Goal: Check status: Check status

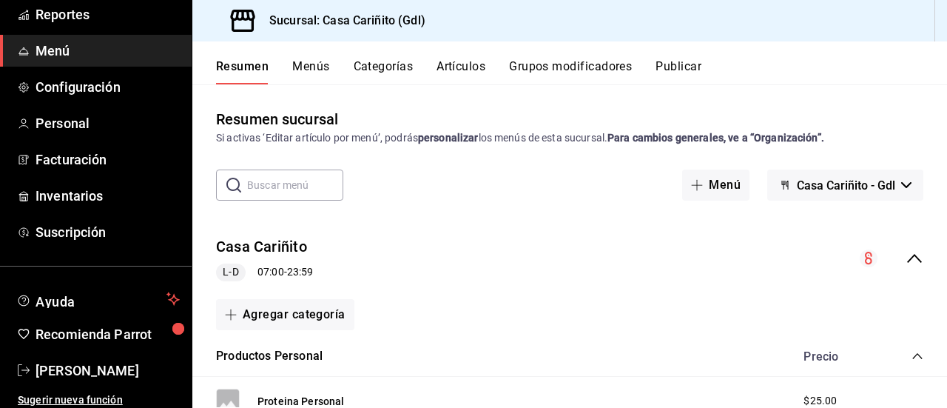
scroll to position [150, 0]
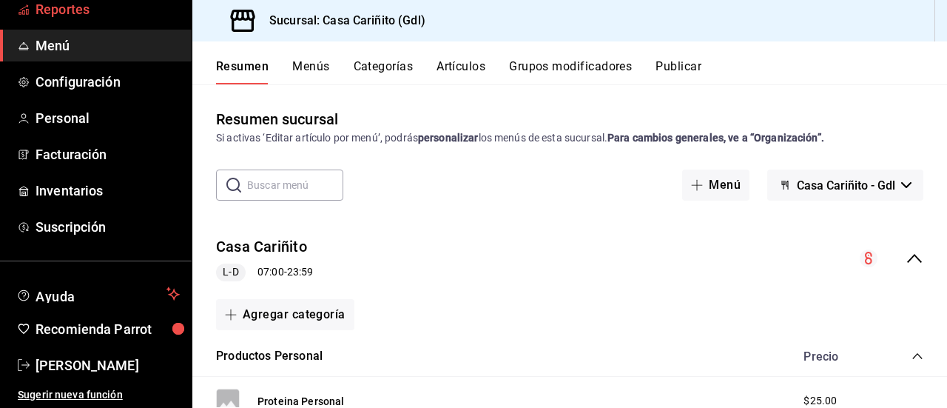
click at [107, 13] on span "Reportes" at bounding box center [108, 9] width 144 height 20
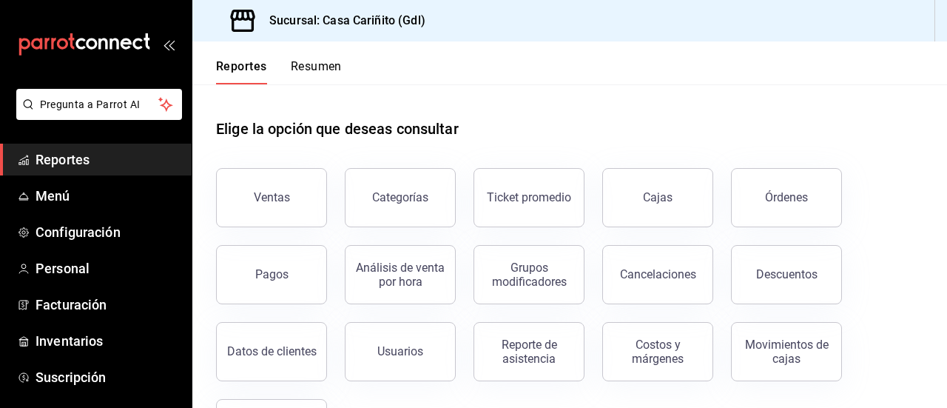
scroll to position [73, 0]
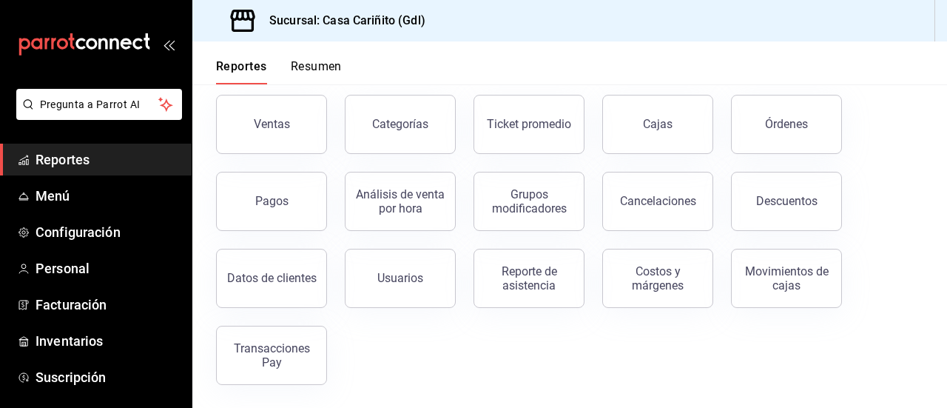
click at [531, 271] on div "Reporte de asistencia" at bounding box center [529, 278] width 92 height 28
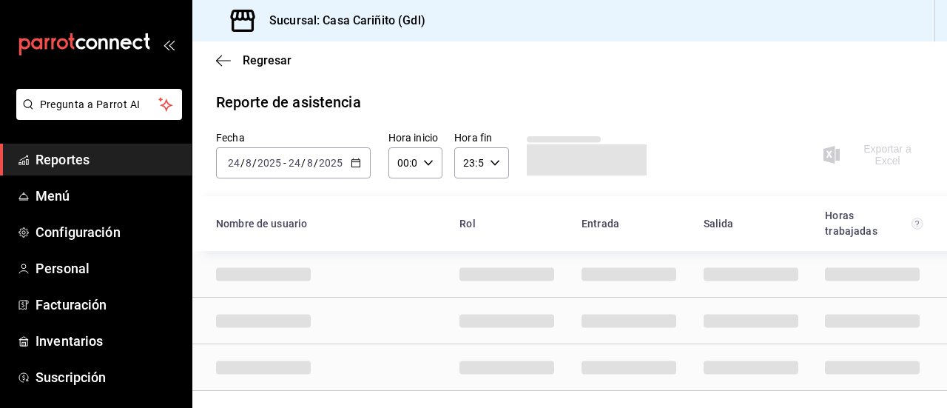
click at [355, 163] on icon "button" at bounding box center [356, 163] width 10 height 10
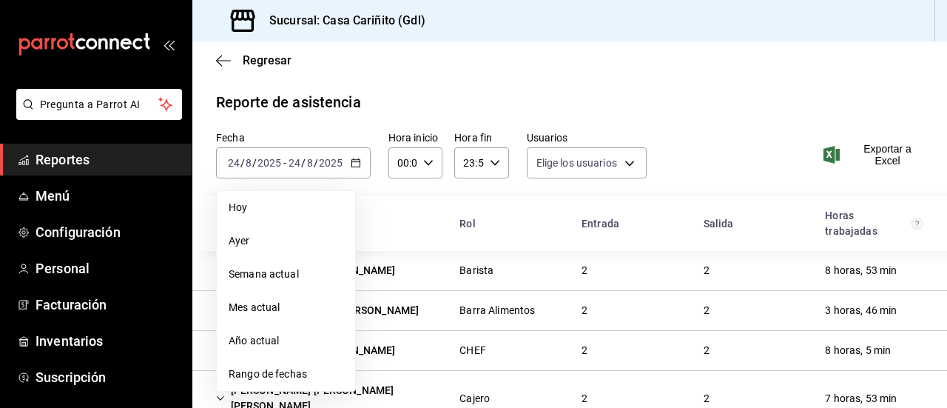
type input "f7f005d9-2e22-4a02-8a4a-5453881a8d5b,d3313a9c-e10c-46a8-9b83-ab4423a4992d,8e356…"
click at [250, 379] on span "Rango de fechas" at bounding box center [286, 374] width 115 height 16
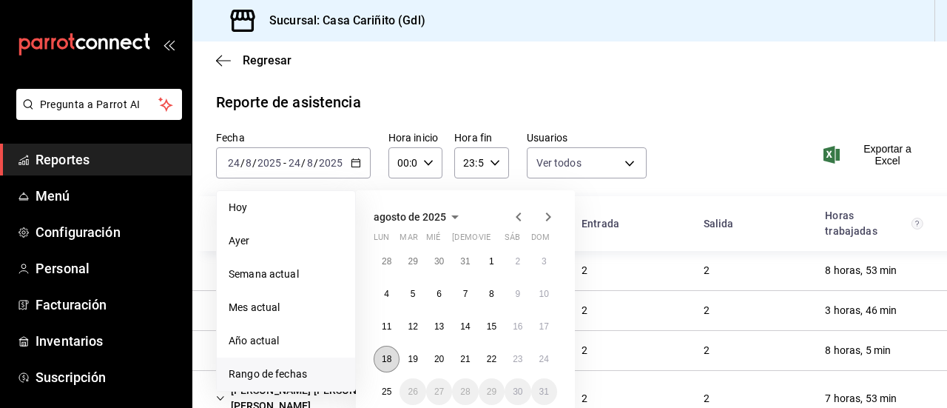
click at [377, 356] on button "18" at bounding box center [387, 358] width 26 height 27
click at [550, 360] on button "24" at bounding box center [544, 358] width 26 height 27
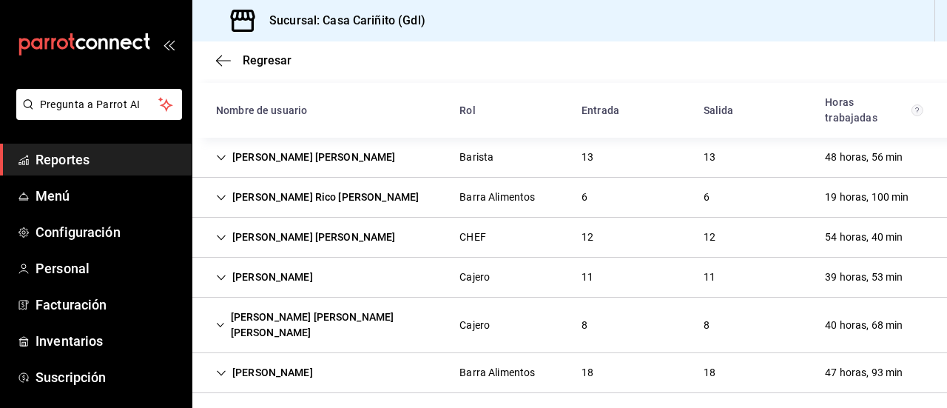
scroll to position [93, 0]
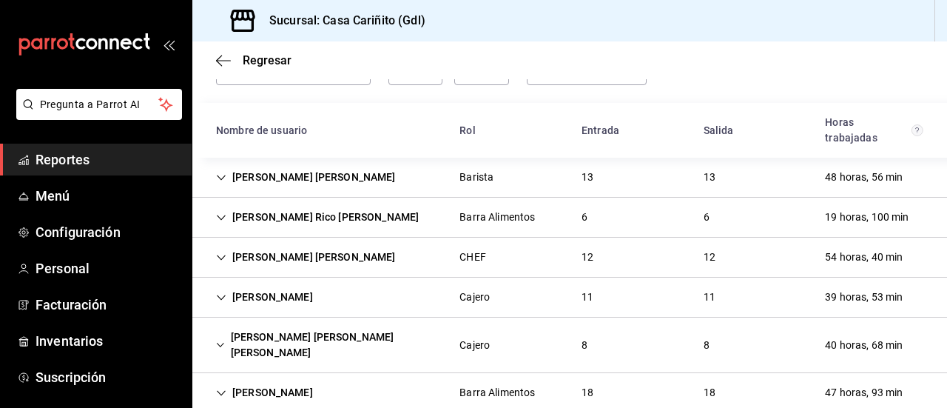
click at [436, 172] on div "EDDY MICHEL RUIZ DIAZ Barista 13 13 48 horas, 56 min" at bounding box center [569, 178] width 755 height 40
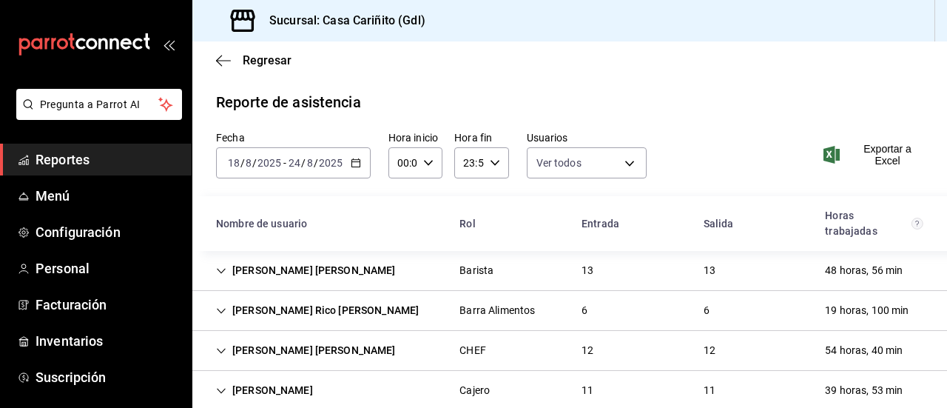
click at [418, 218] on div "Nombre de usuario" at bounding box center [325, 223] width 243 height 27
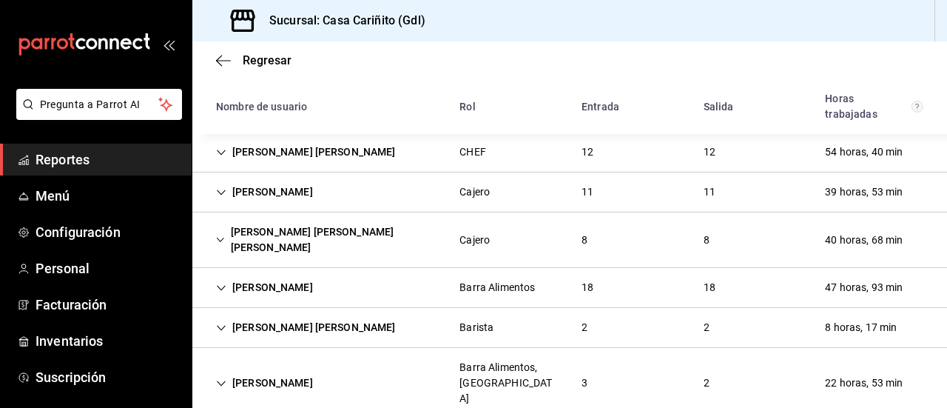
scroll to position [200, 0]
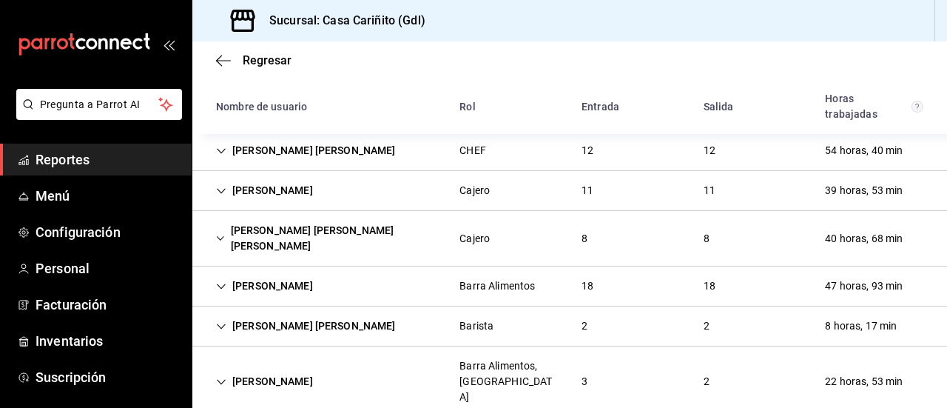
click at [831, 368] on div "22 horas, 53 min" at bounding box center [863, 381] width 101 height 27
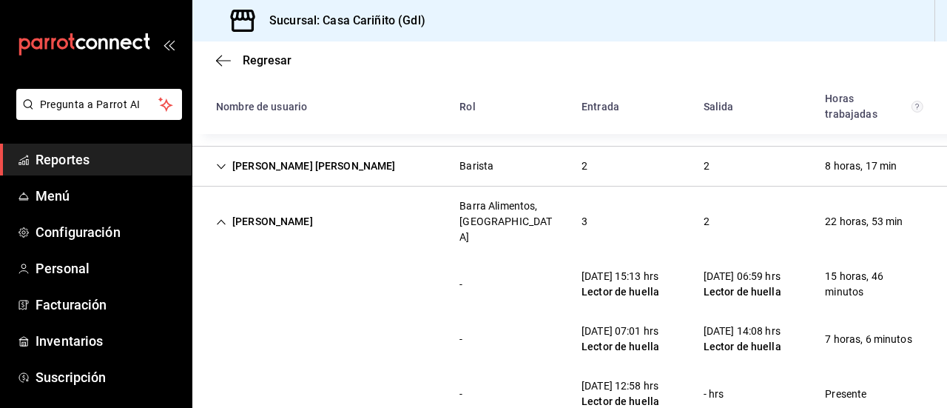
scroll to position [364, 0]
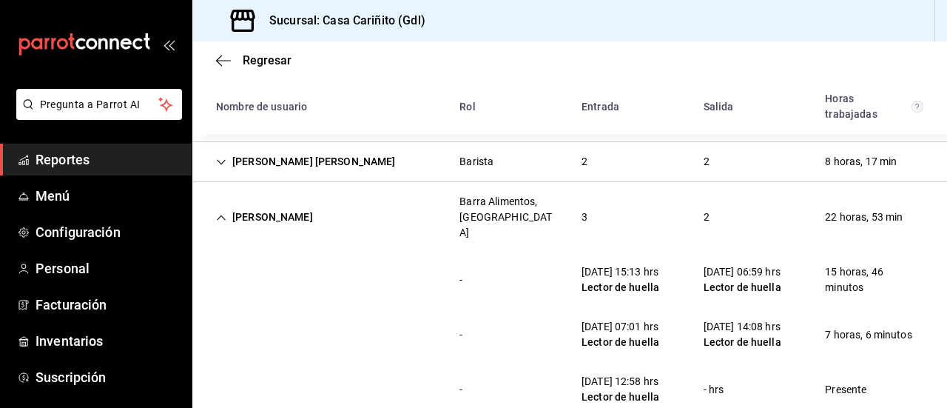
click at [514, 194] on div "Barra Alimentos, [GEOGRAPHIC_DATA]" at bounding box center [508, 217] width 98 height 47
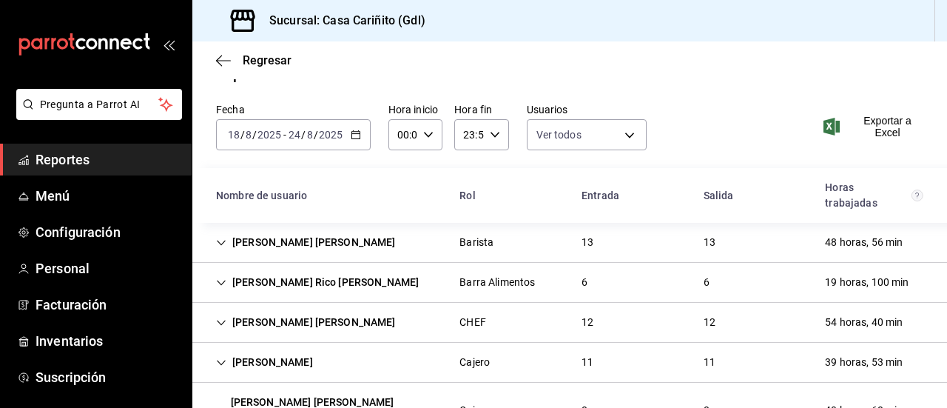
scroll to position [0, 0]
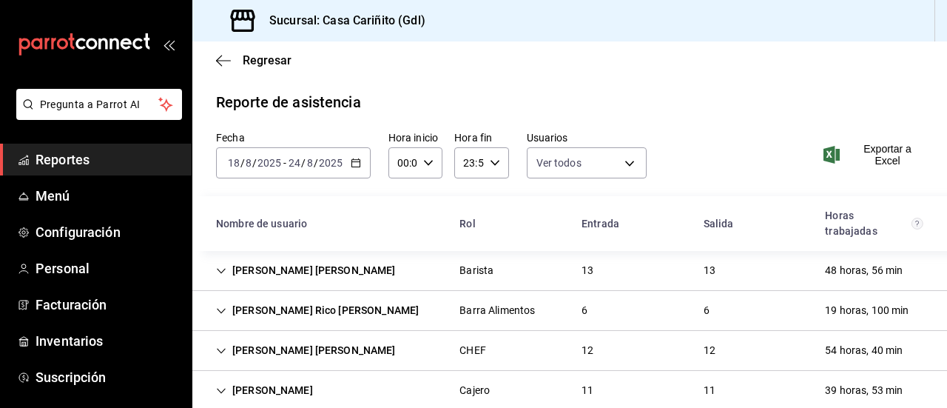
click at [583, 257] on div "13" at bounding box center [588, 270] width 36 height 27
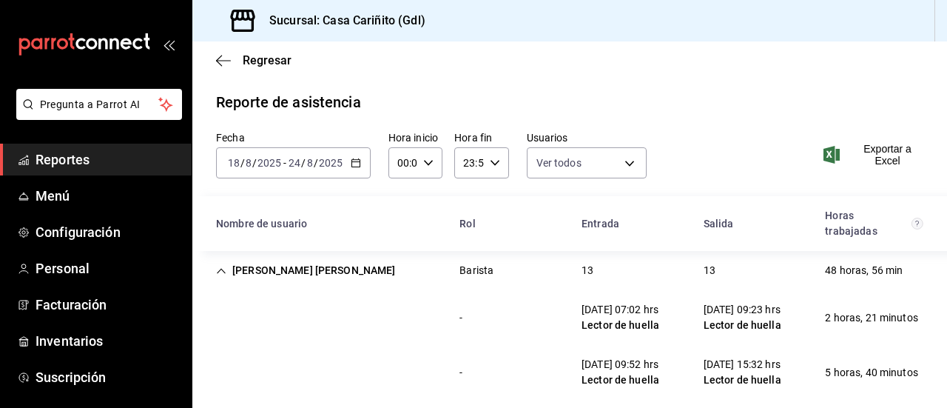
click at [470, 269] on div "Barista" at bounding box center [476, 271] width 34 height 16
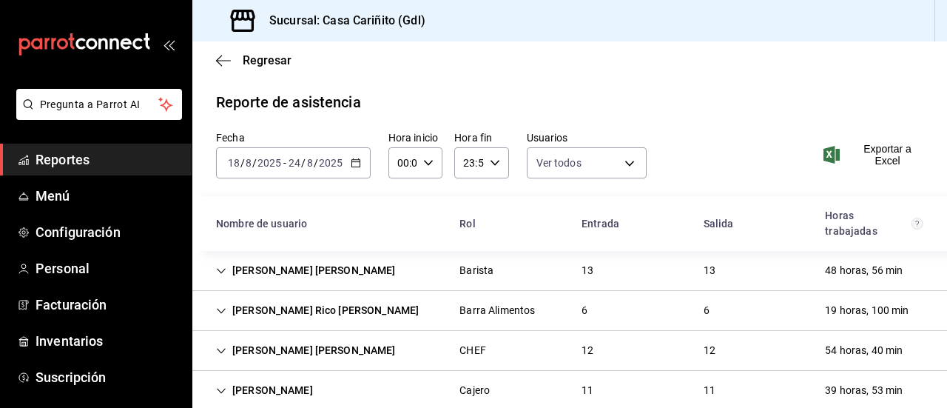
click at [433, 310] on div "Adolfo Emmanuel Rico Romo Barra Alimentos 6 6 19 horas, 100 min" at bounding box center [569, 311] width 755 height 40
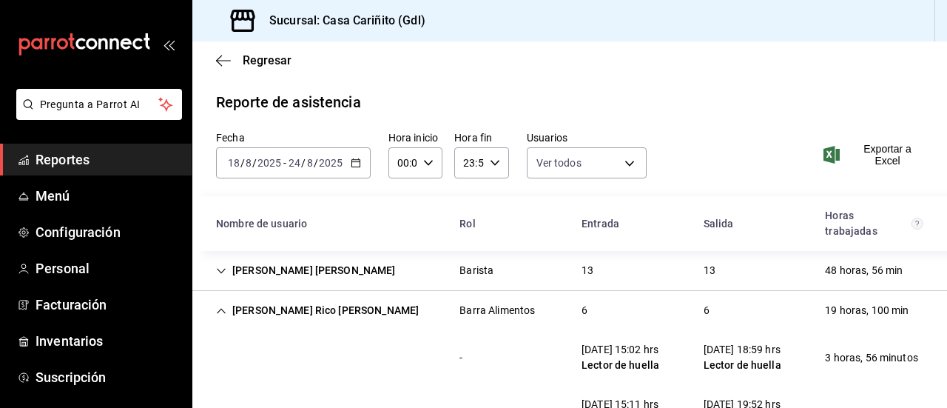
click at [704, 160] on div "Fecha 2025-08-18 18 / 8 / 2025 - 2025-08-24 24 / 8 / 2025 Hora inicio 00:00 Hor…" at bounding box center [569, 163] width 755 height 65
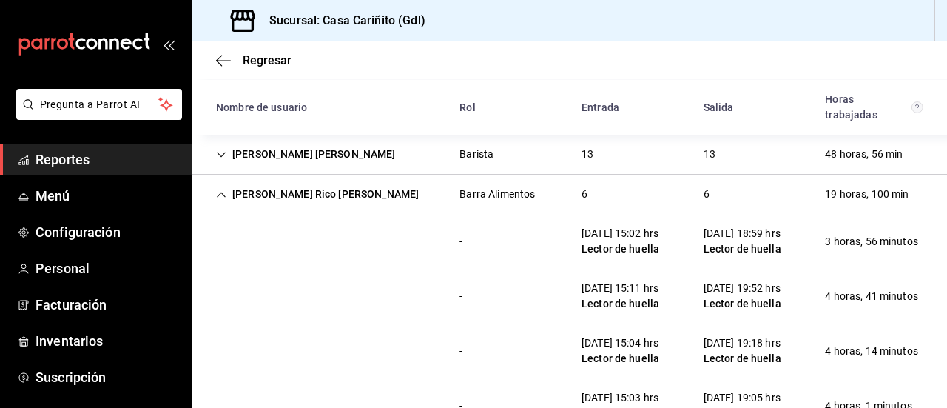
scroll to position [89, 0]
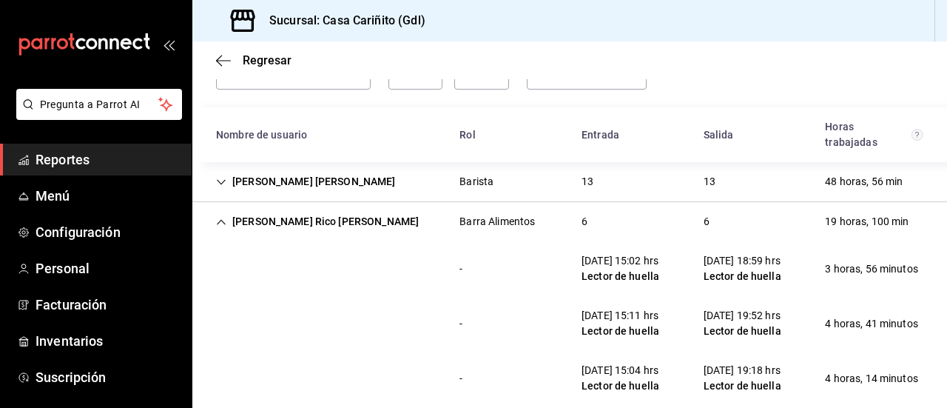
click at [723, 223] on div "Adolfo Emmanuel Rico Romo Barra Alimentos 6 6 19 horas, 100 min" at bounding box center [569, 221] width 755 height 39
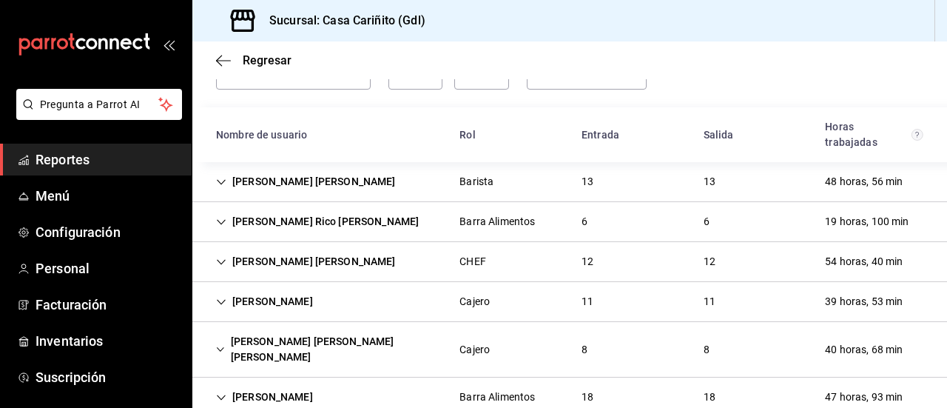
click at [723, 223] on div "Adolfo Emmanuel Rico Romo Barra Alimentos 6 6 19 horas, 100 min" at bounding box center [569, 222] width 755 height 40
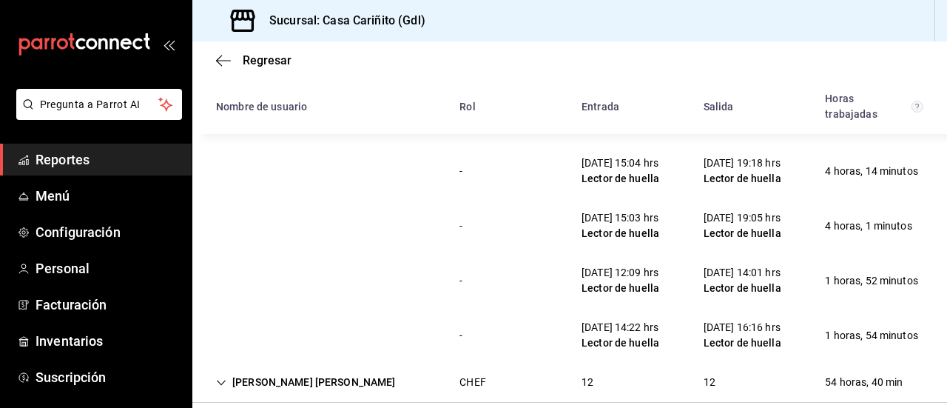
scroll to position [325, 0]
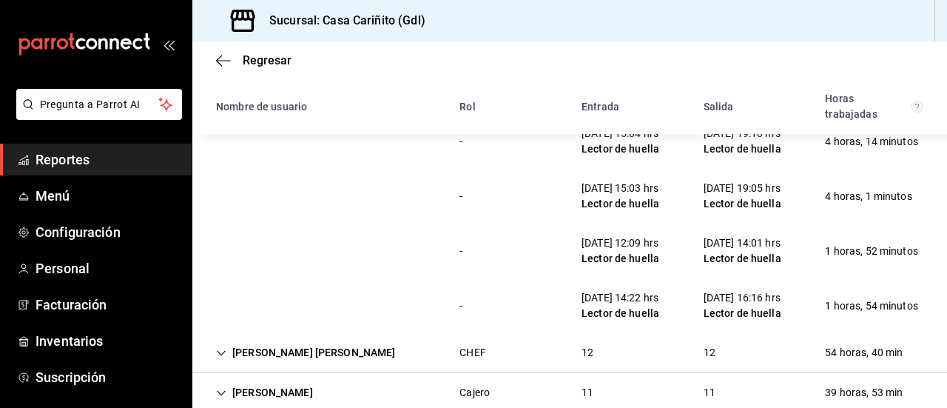
click at [374, 236] on div "- 24/08/25 12:09 hrs Lector de huella 24/08/25 14:01 hrs Lector de huella 1 hor…" at bounding box center [569, 250] width 755 height 55
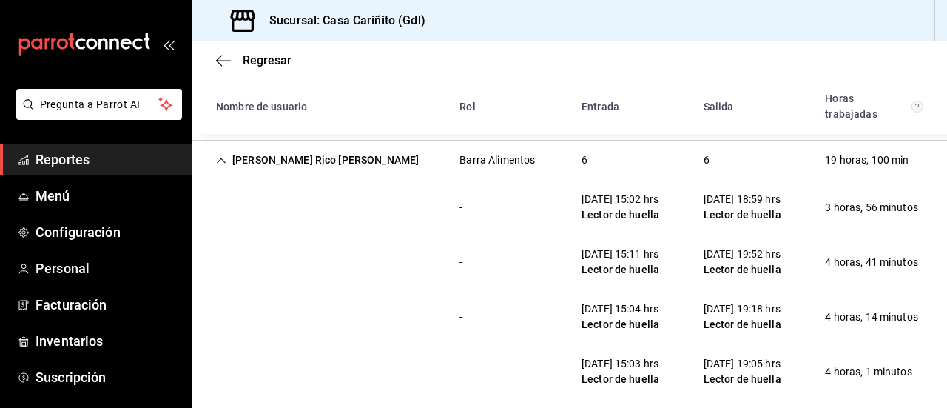
scroll to position [0, 0]
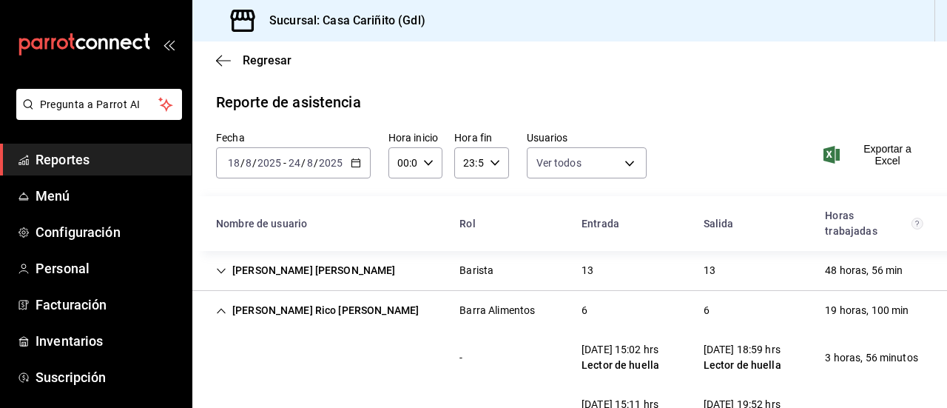
click at [347, 311] on div "[PERSON_NAME]" at bounding box center [317, 310] width 226 height 27
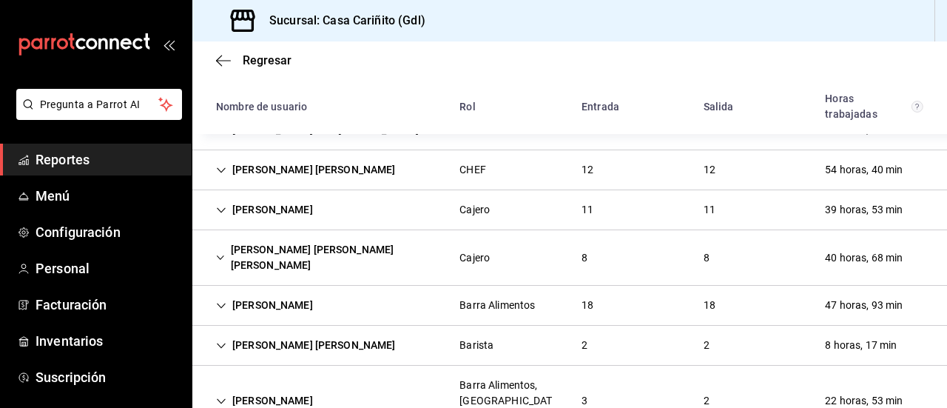
scroll to position [200, 0]
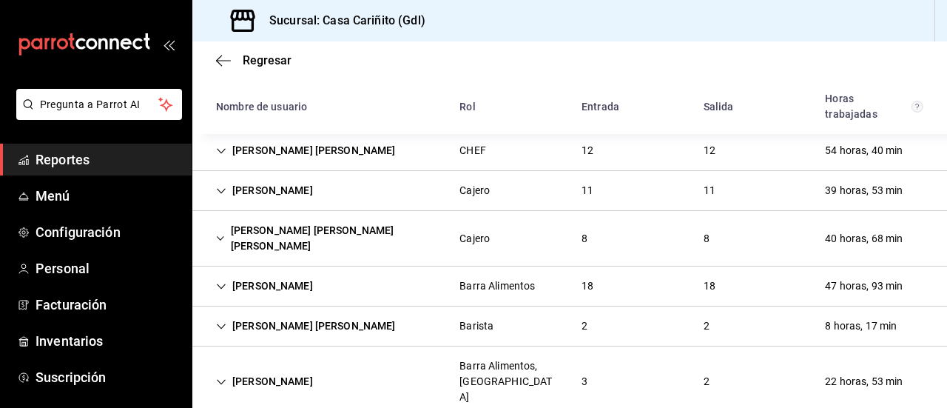
click at [365, 236] on div "[PERSON_NAME]" at bounding box center [325, 238] width 243 height 43
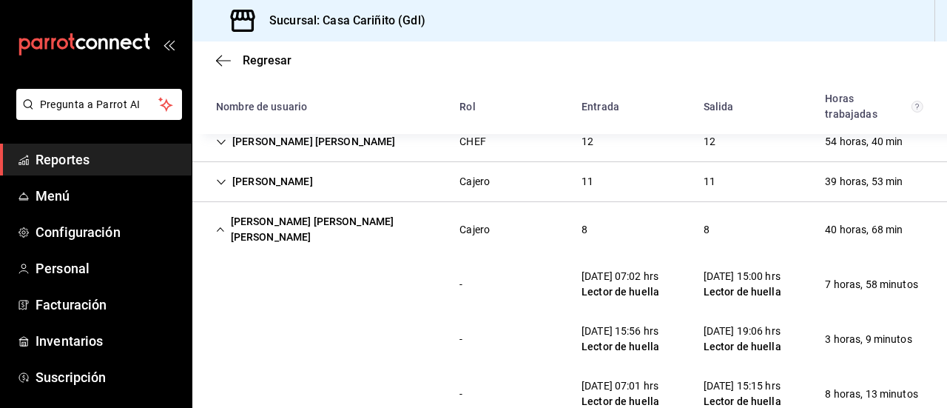
scroll to position [213, 0]
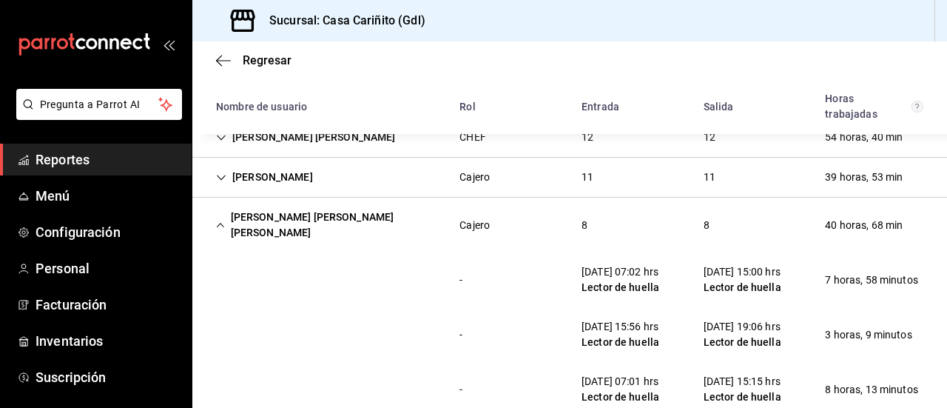
click at [390, 217] on div "[PERSON_NAME]" at bounding box center [325, 224] width 243 height 43
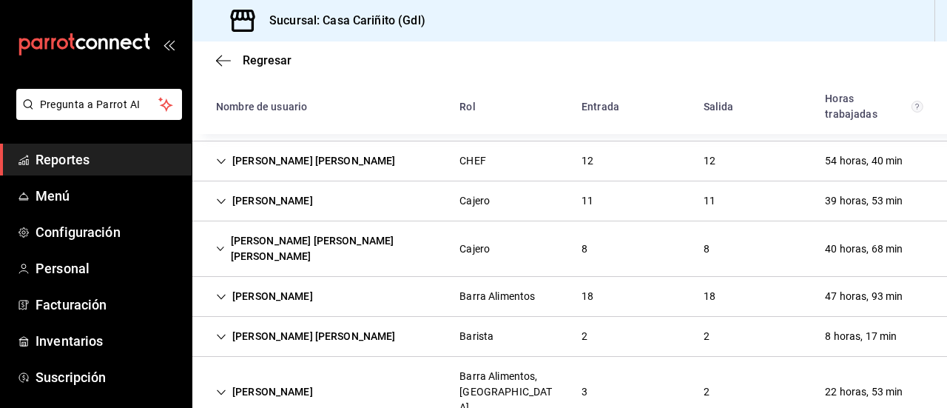
scroll to position [200, 0]
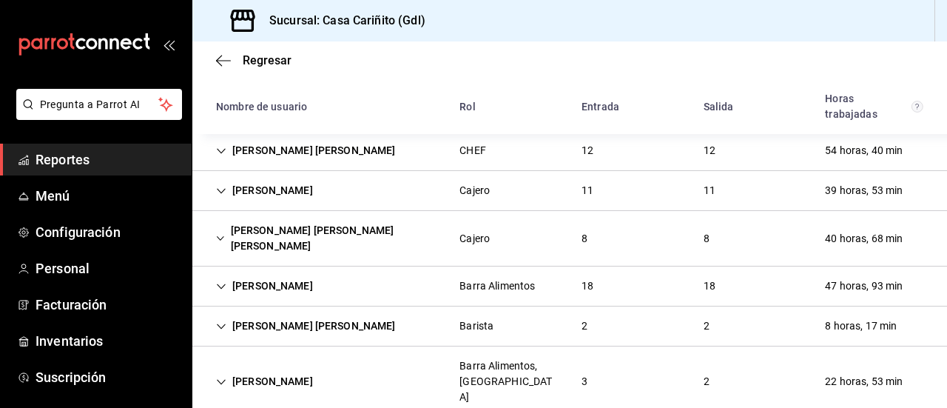
click at [294, 312] on div "[PERSON_NAME] [PERSON_NAME]" at bounding box center [305, 325] width 203 height 27
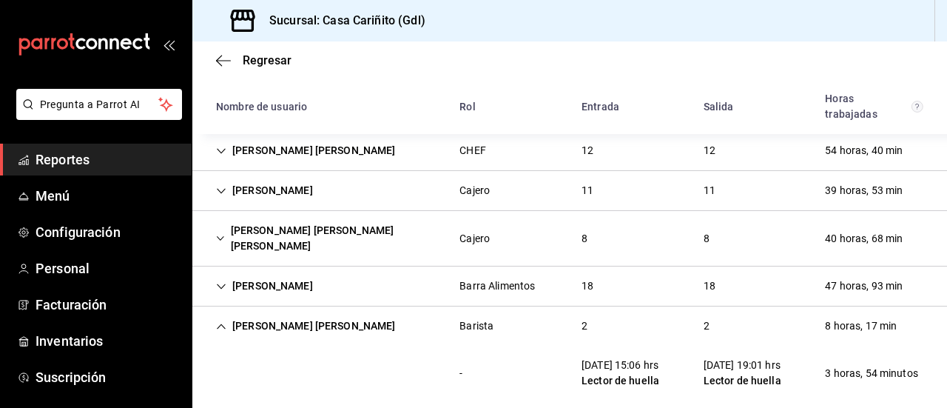
click at [420, 354] on div "- 22/08/25 15:06 hrs Lector de huella 22/08/25 19:01 hrs Lector de huella 3 hor…" at bounding box center [569, 372] width 755 height 55
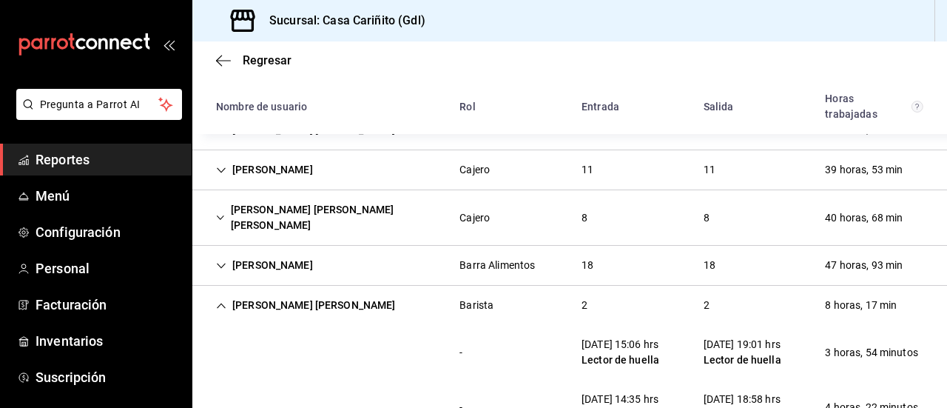
scroll to position [309, 0]
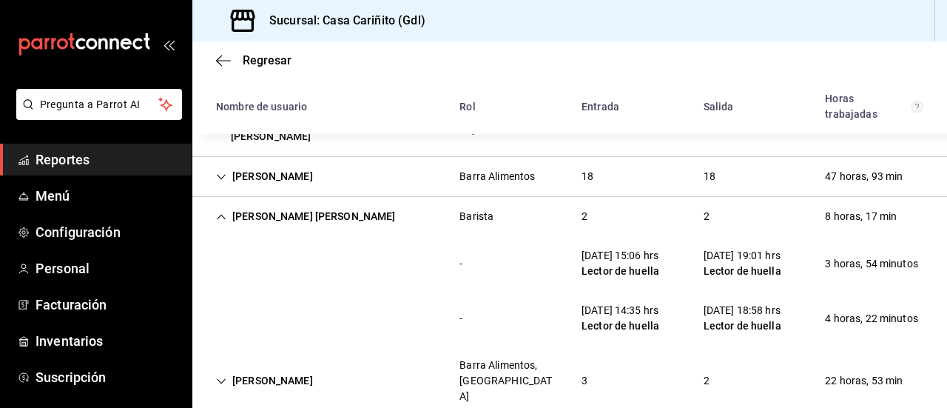
click at [328, 203] on div "[PERSON_NAME] [PERSON_NAME]" at bounding box center [305, 216] width 203 height 27
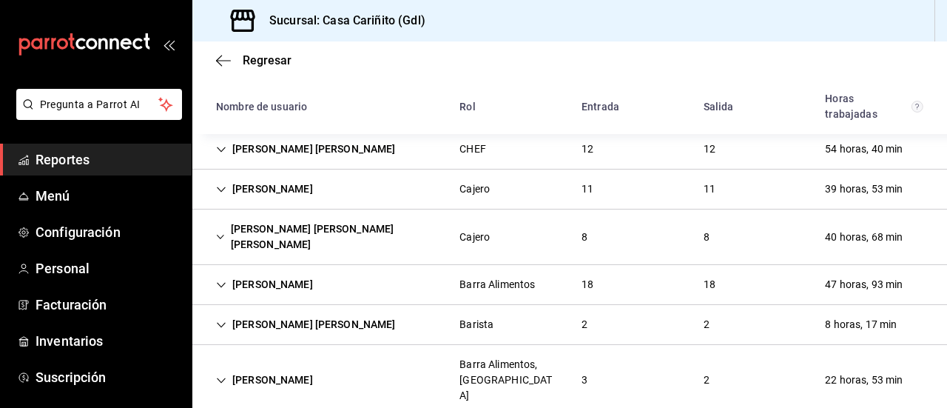
scroll to position [200, 0]
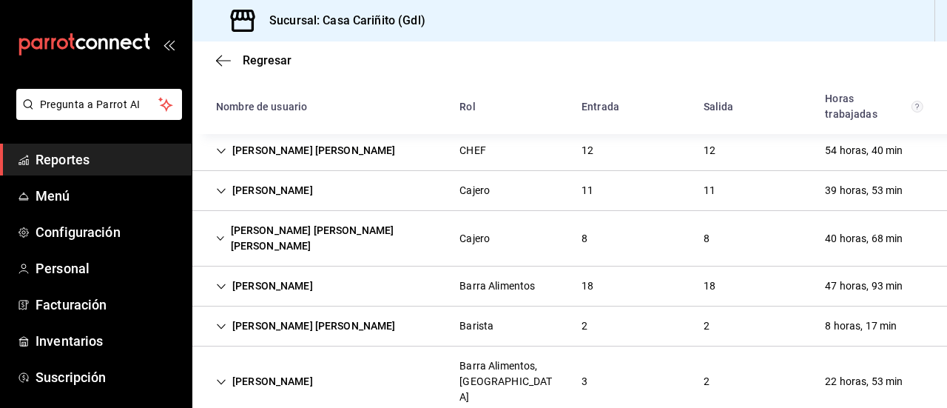
click at [541, 358] on div "Barra Alimentos, [GEOGRAPHIC_DATA]" at bounding box center [508, 381] width 98 height 47
